Goal: Transaction & Acquisition: Obtain resource

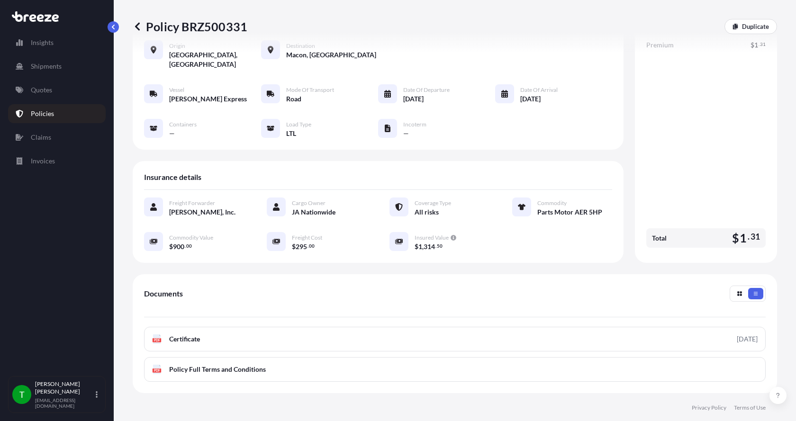
scroll to position [139, 0]
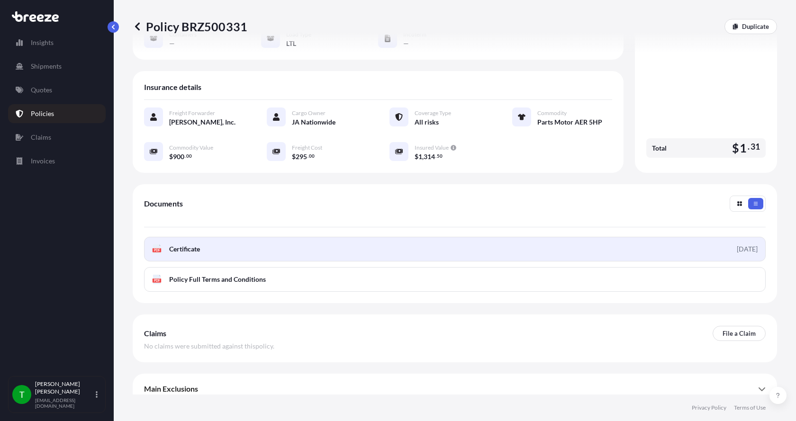
click at [187, 244] on link "PDF Certificate [DATE]" at bounding box center [455, 249] width 622 height 25
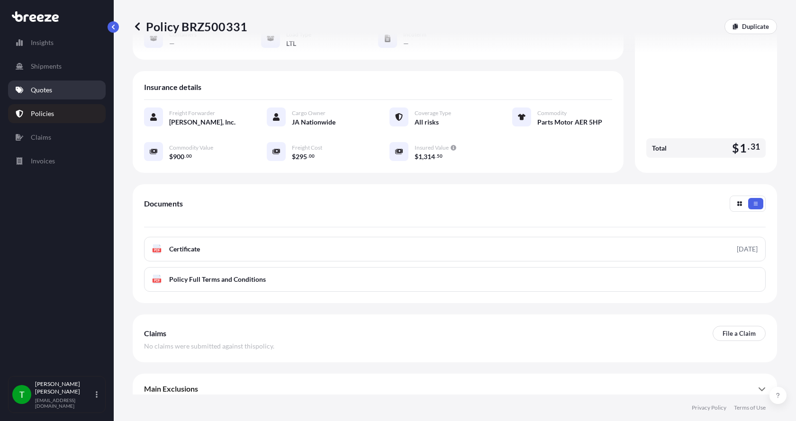
click at [34, 88] on p "Quotes" at bounding box center [41, 89] width 21 height 9
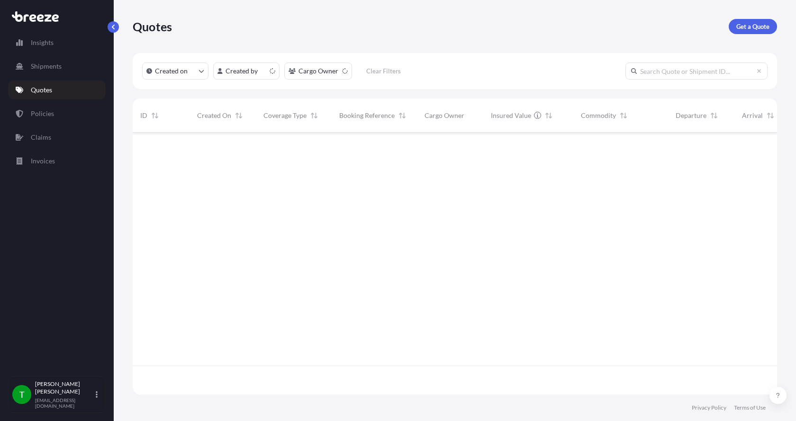
scroll to position [260, 637]
click at [740, 20] on link "Get a Quote" at bounding box center [753, 26] width 48 height 15
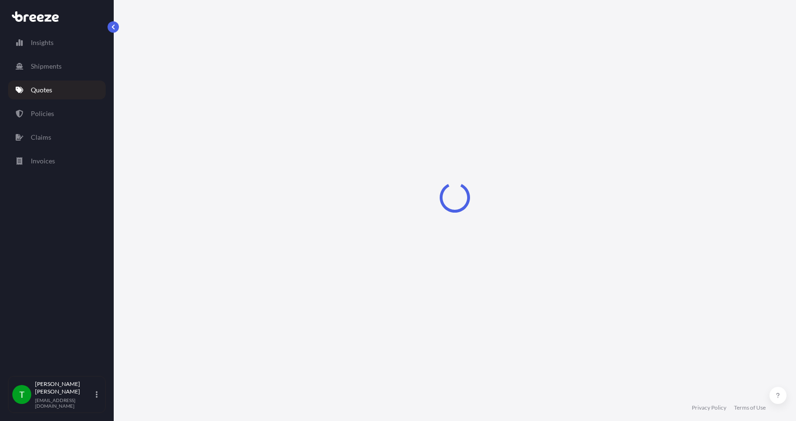
select select "Sea"
select select "1"
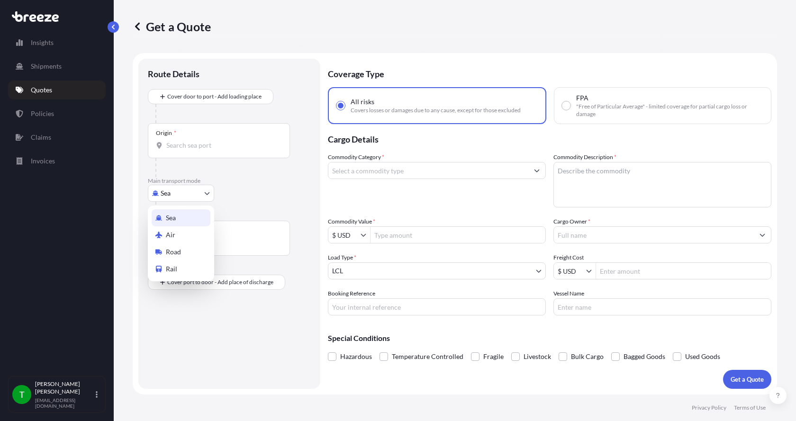
click at [172, 192] on body "Insights Shipments Quotes Policies Claims Invoices T [PERSON_NAME] [EMAIL_ADDRE…" at bounding box center [398, 210] width 796 height 421
click at [170, 249] on span "Road" at bounding box center [173, 251] width 15 height 9
select select "Road"
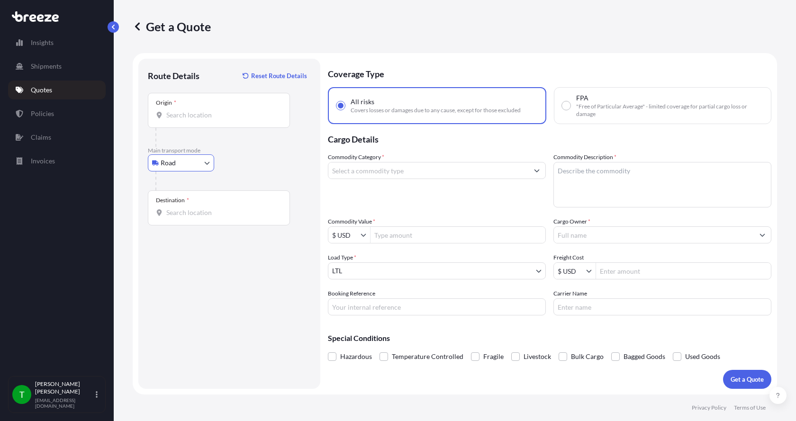
click at [185, 113] on input "Origin *" at bounding box center [222, 114] width 112 height 9
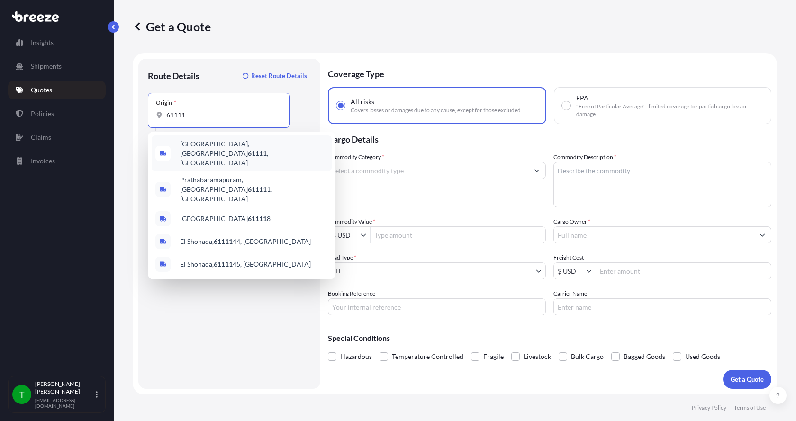
click at [184, 149] on span "[GEOGRAPHIC_DATA] , [GEOGRAPHIC_DATA]" at bounding box center [254, 153] width 148 height 28
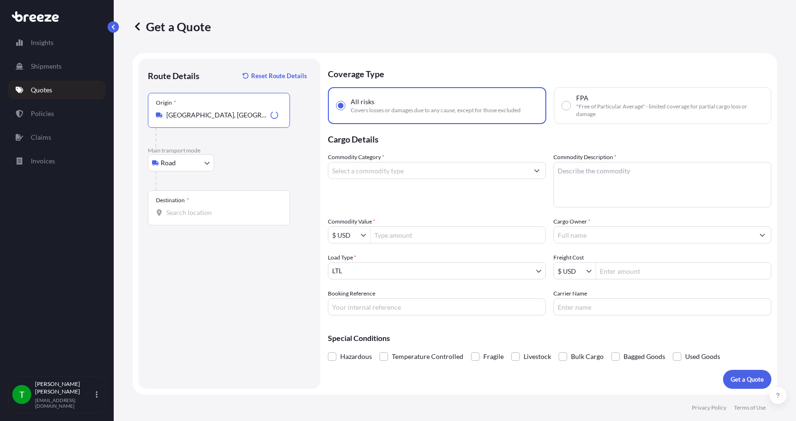
type input "[GEOGRAPHIC_DATA], [GEOGRAPHIC_DATA]"
click at [169, 214] on input "Destination *" at bounding box center [222, 212] width 112 height 9
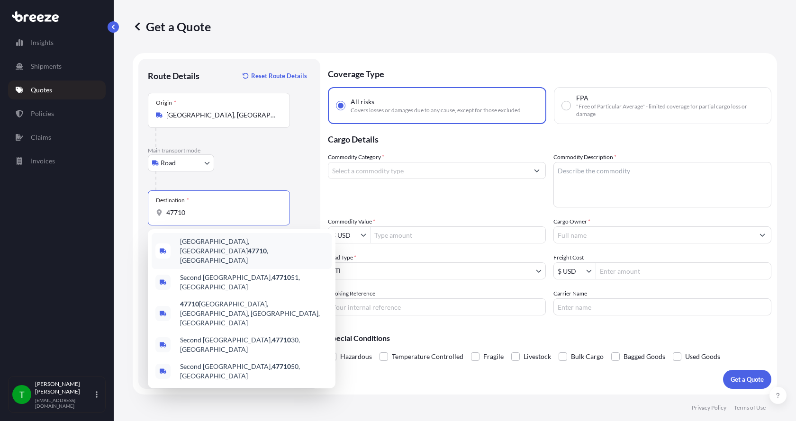
click at [190, 244] on span "[GEOGRAPHIC_DATA], IN 47710 , [GEOGRAPHIC_DATA]" at bounding box center [254, 251] width 148 height 28
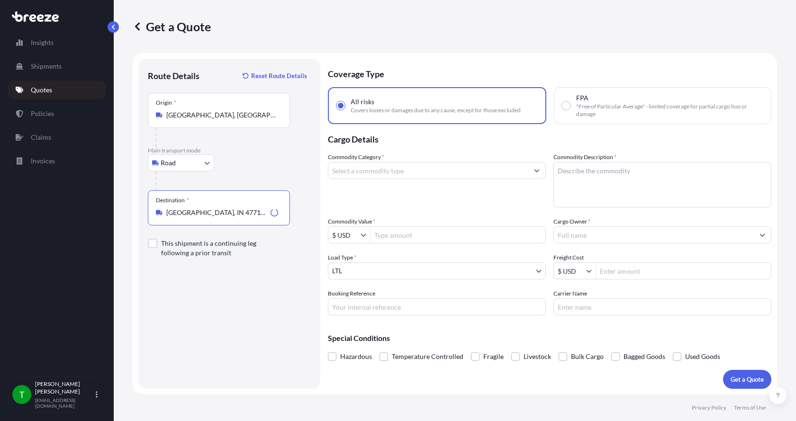
type input "[GEOGRAPHIC_DATA], IN 47710, [GEOGRAPHIC_DATA]"
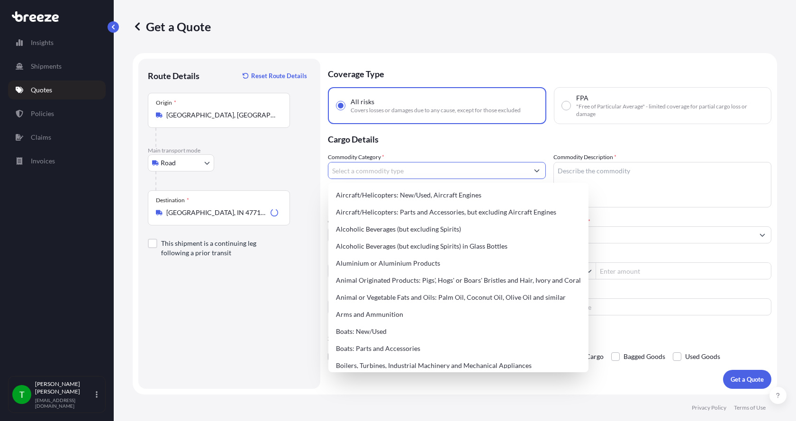
click at [372, 174] on input "Commodity Category *" at bounding box center [428, 170] width 200 height 17
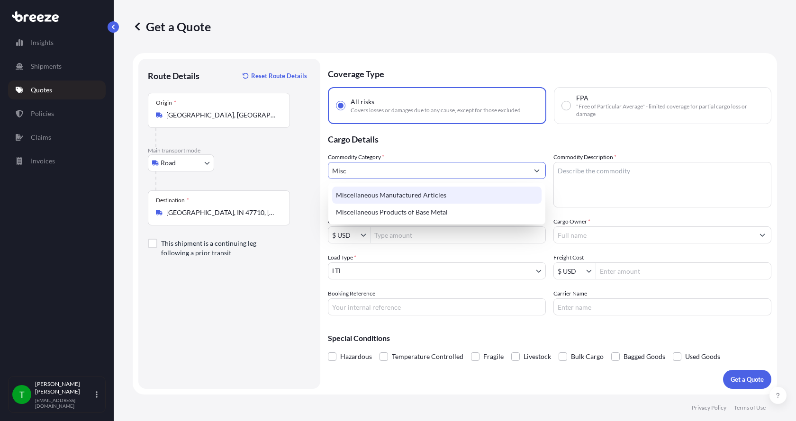
click at [371, 193] on div "Miscellaneous Manufactured Articles" at bounding box center [436, 195] width 209 height 17
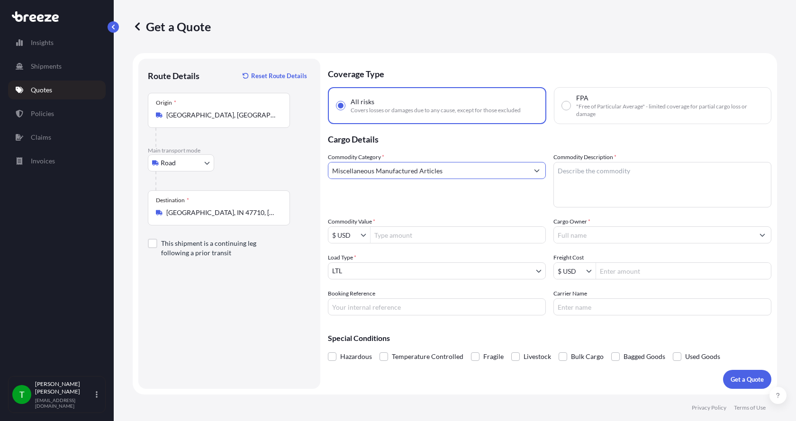
type input "Miscellaneous Manufactured Articles"
click at [585, 166] on textarea "Commodity Description *" at bounding box center [662, 184] width 218 height 45
drag, startPoint x: 573, startPoint y: 179, endPoint x: 569, endPoint y: 172, distance: 8.1
click at [571, 177] on textarea "Commodity Description *" at bounding box center [662, 184] width 218 height 45
type textarea "Parts Motor AER 25HP"
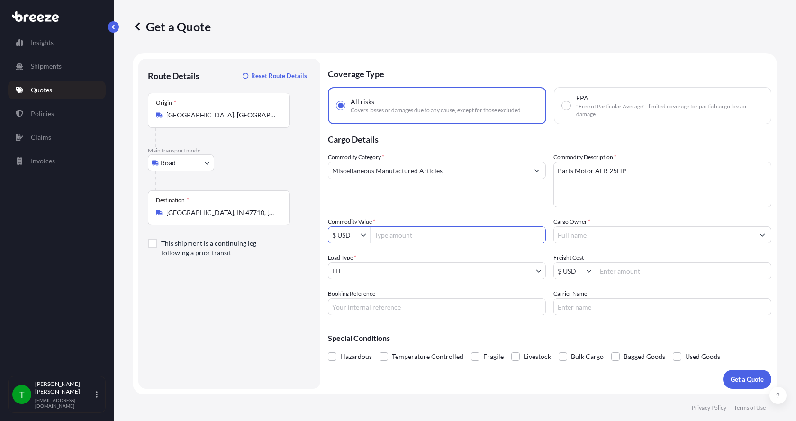
click at [414, 235] on input "Commodity Value *" at bounding box center [458, 234] width 175 height 17
click at [390, 236] on input "Commodity Value *" at bounding box center [458, 234] width 175 height 17
type input "6,200"
click at [608, 238] on input "Cargo Owner *" at bounding box center [654, 234] width 200 height 17
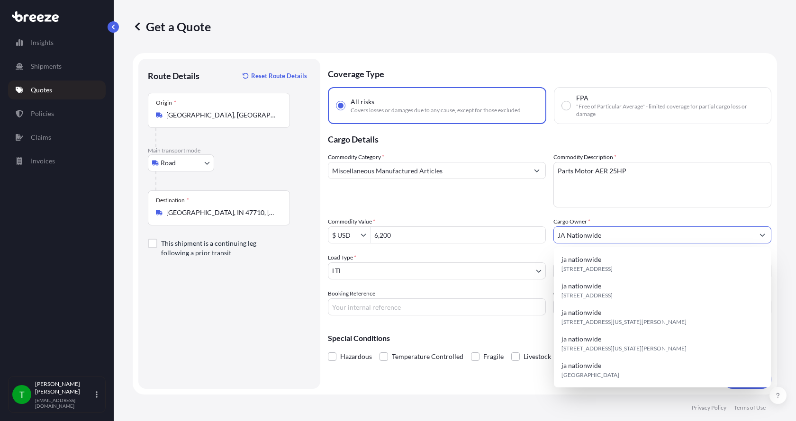
type input "JA Nationwide"
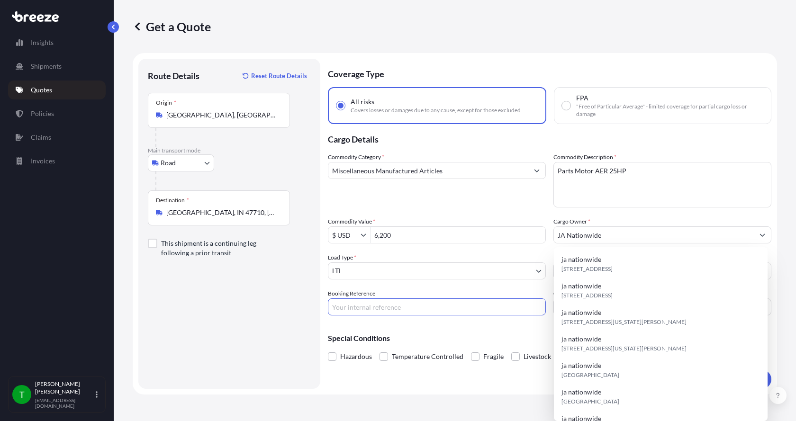
click at [399, 309] on input "Booking Reference" at bounding box center [437, 307] width 218 height 17
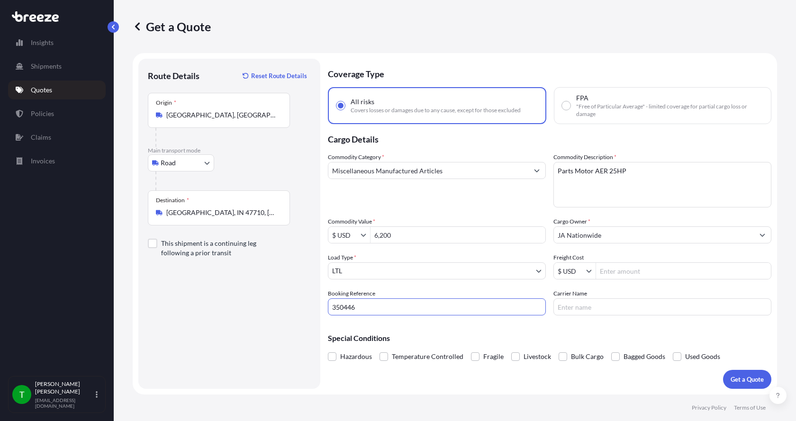
type input "350446"
click at [612, 267] on input "Freight Cost" at bounding box center [683, 271] width 175 height 17
type input "200"
click at [573, 312] on input "Carrier Name" at bounding box center [662, 307] width 218 height 17
type input "[GEOGRAPHIC_DATA]"
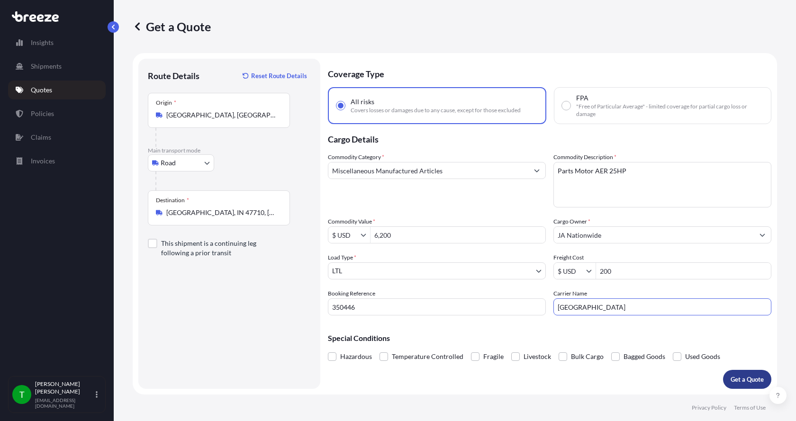
click at [748, 375] on p "Get a Quote" at bounding box center [747, 379] width 33 height 9
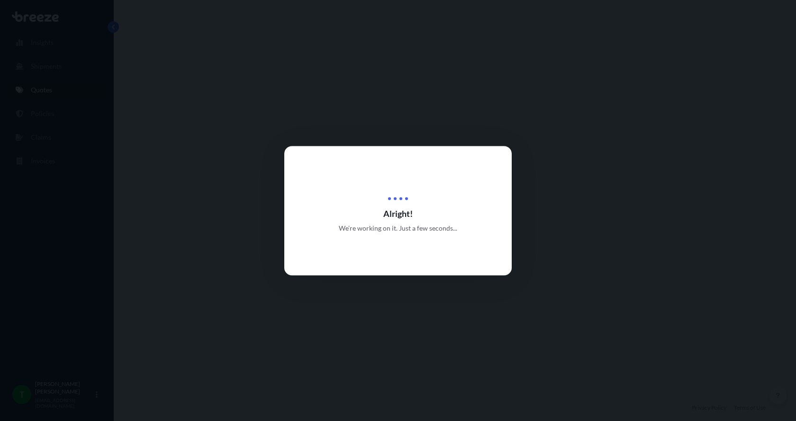
select select "Road"
select select "1"
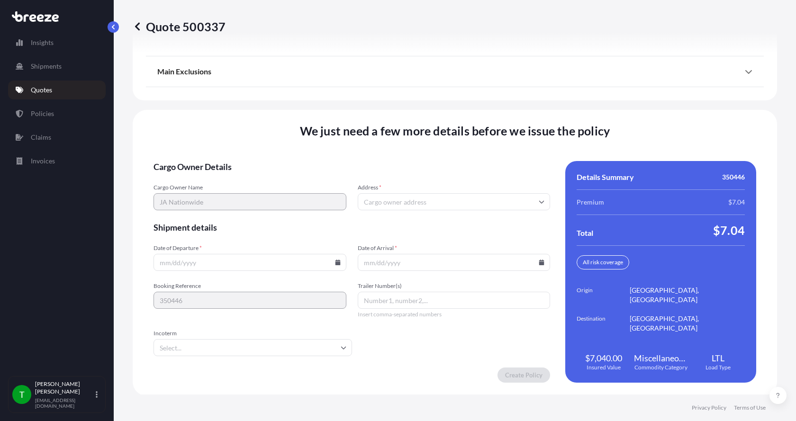
scroll to position [1247, 0]
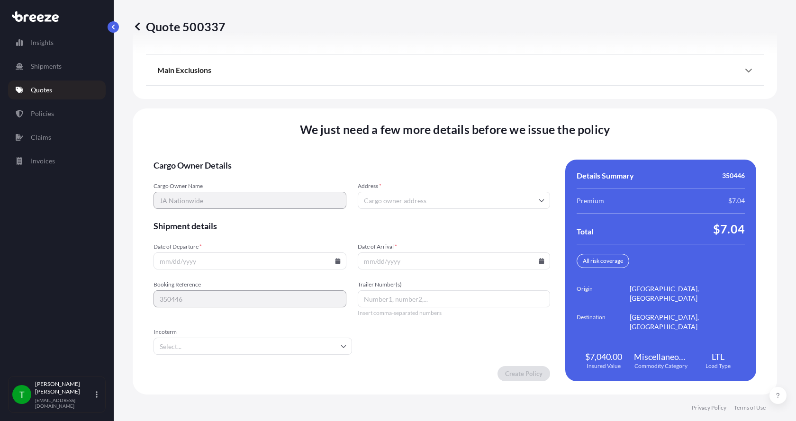
click at [407, 197] on input "Address *" at bounding box center [454, 200] width 193 height 17
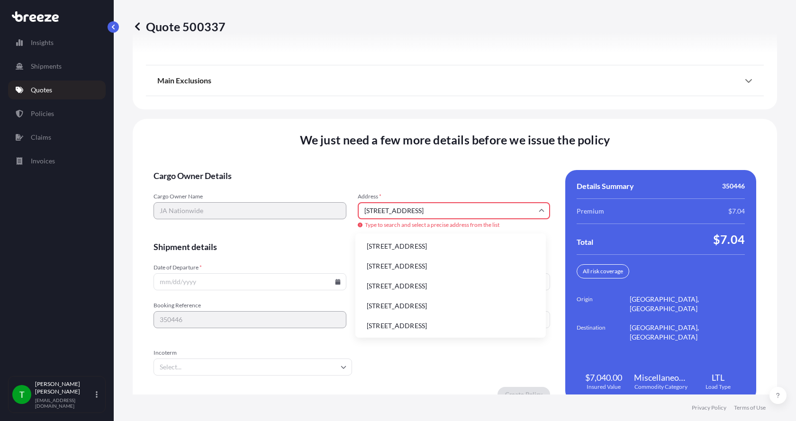
click at [380, 245] on li "[STREET_ADDRESS]" at bounding box center [450, 246] width 183 height 18
type input "[STREET_ADDRESS]"
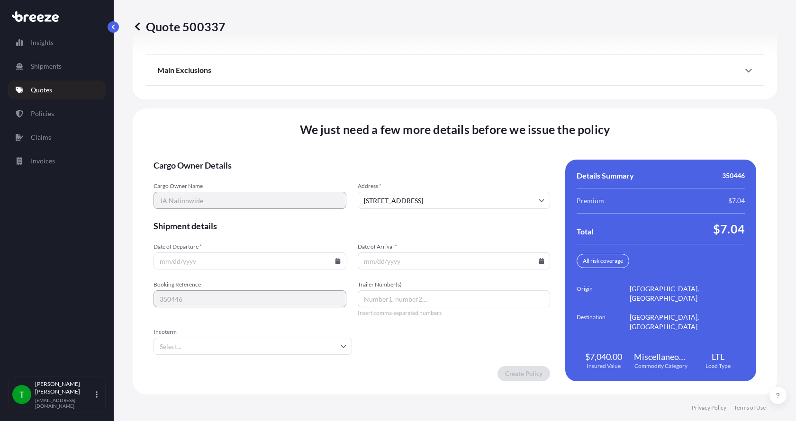
click at [335, 262] on icon at bounding box center [337, 261] width 5 height 6
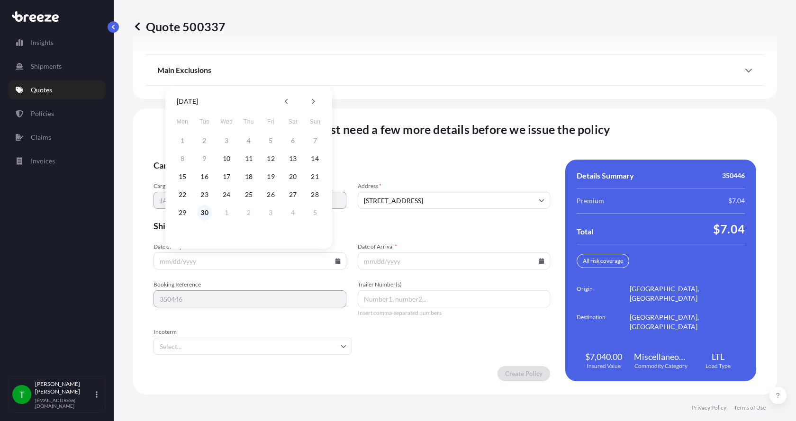
click at [205, 212] on button "30" at bounding box center [204, 212] width 15 height 15
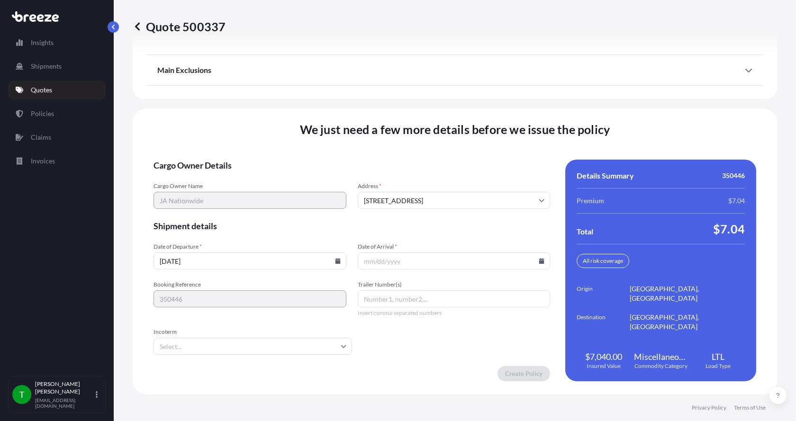
type input "[DATE]"
click at [539, 261] on icon at bounding box center [541, 261] width 5 height 6
click at [514, 97] on button at bounding box center [514, 101] width 15 height 15
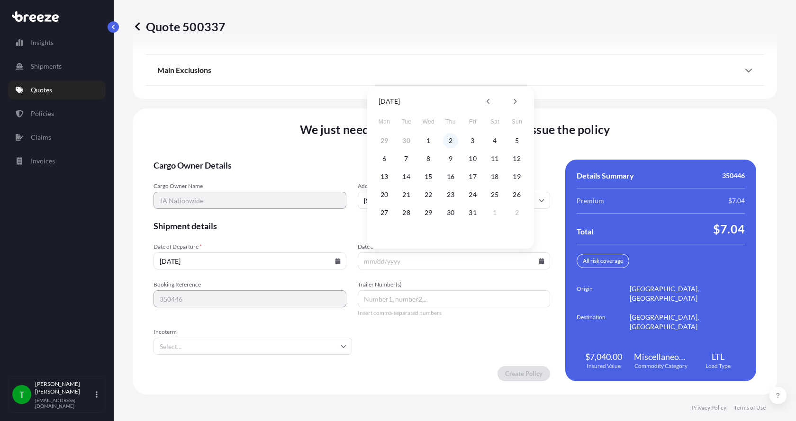
click at [453, 140] on button "2" at bounding box center [450, 140] width 15 height 15
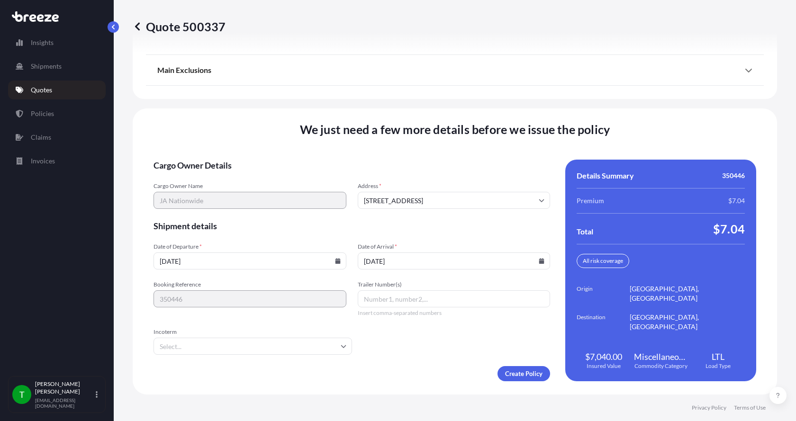
type input "[DATE]"
click at [453, 184] on button "2" at bounding box center [450, 188] width 11 height 9
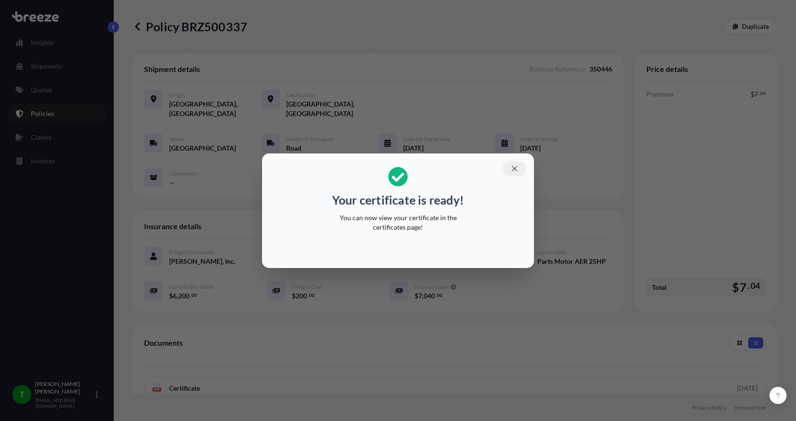
click at [516, 168] on icon "button" at bounding box center [514, 168] width 9 height 9
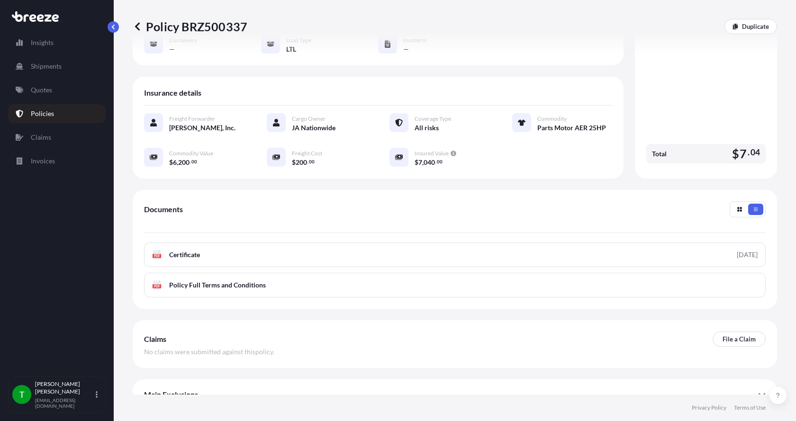
scroll to position [139, 0]
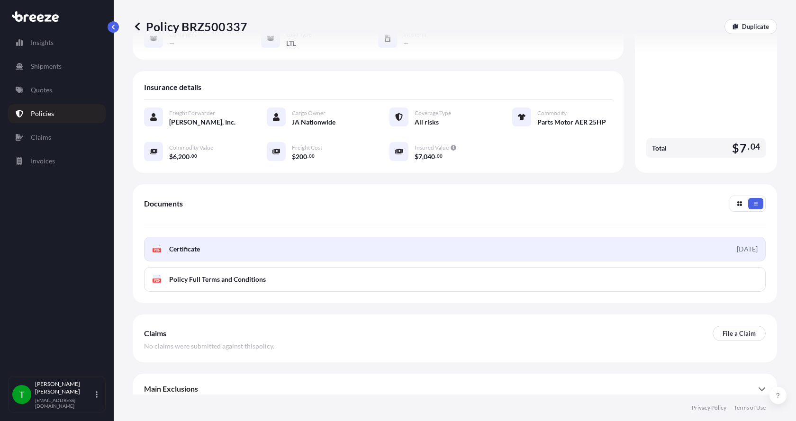
click at [154, 248] on rect at bounding box center [157, 250] width 9 height 4
